Goal: Task Accomplishment & Management: Use online tool/utility

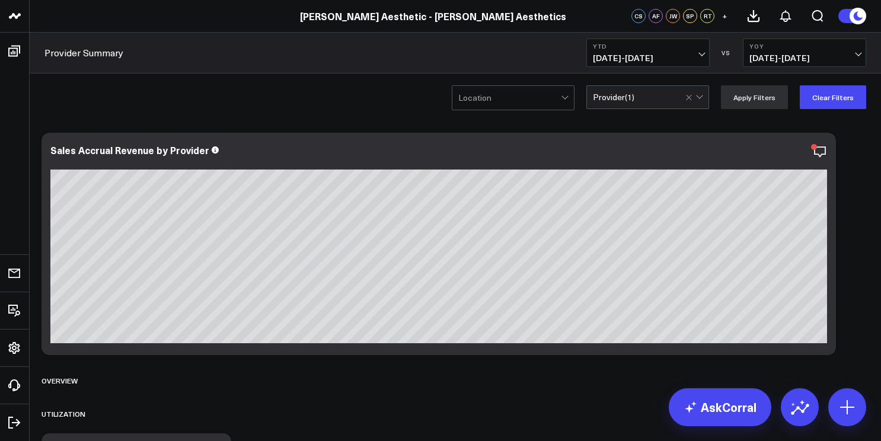
scroll to position [2200, 0]
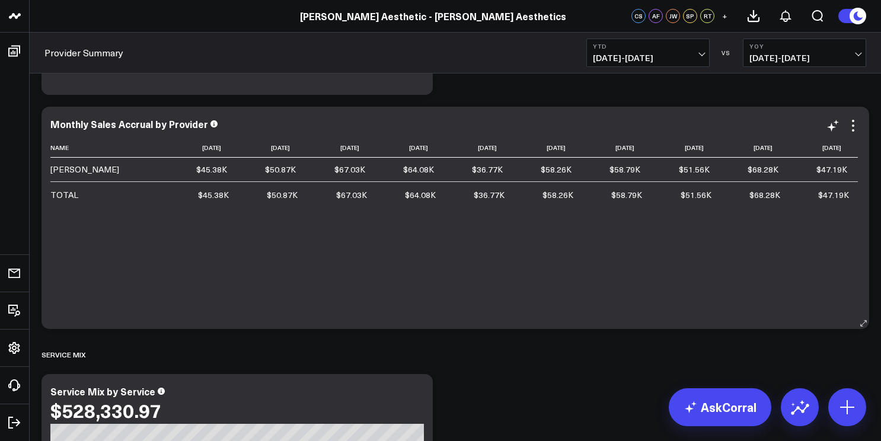
drag, startPoint x: 0, startPoint y: 0, endPoint x: 541, endPoint y: 257, distance: 599.4
click at [541, 257] on div "Name [DATE] [DATE] [DATE] [DATE] [DATE] [DATE] [DATE] [DATE] [DATE] [DATE] [PER…" at bounding box center [455, 227] width 810 height 179
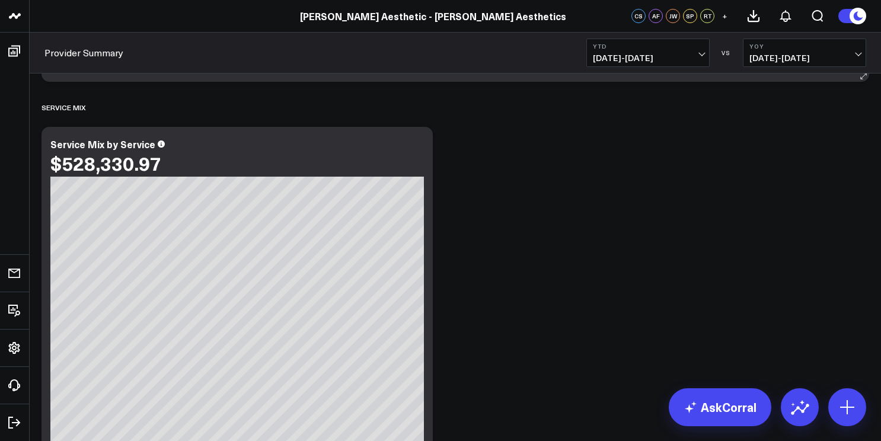
scroll to position [2196, 0]
